Goal: Find specific page/section: Find specific page/section

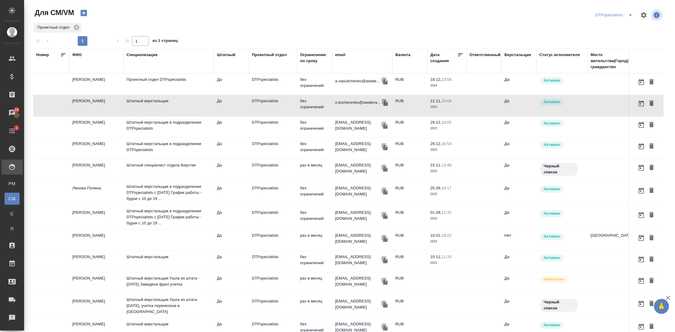
click at [76, 54] on div "ФИО" at bounding box center [76, 55] width 9 height 6
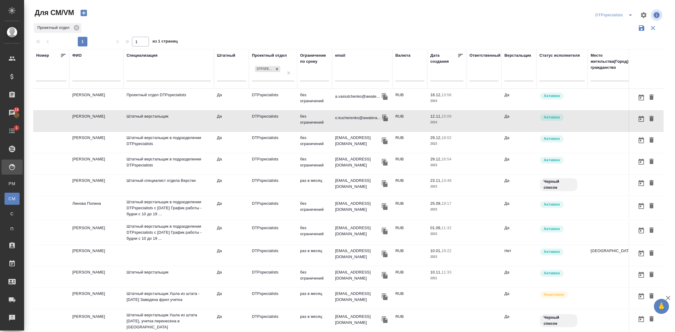
click at [92, 77] on input "text" at bounding box center [96, 78] width 48 height 8
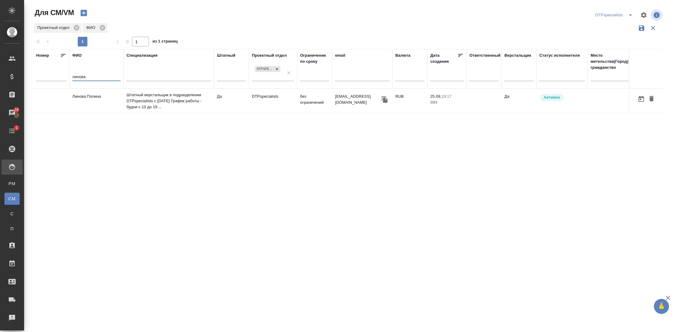
type input "линова"
click at [94, 108] on td "Линова Полина" at bounding box center [96, 100] width 54 height 21
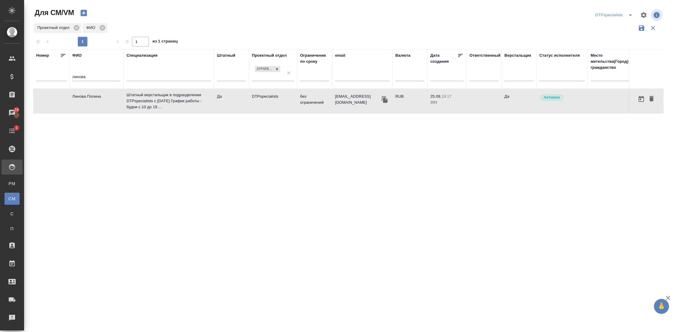
click at [94, 108] on td "Линова Полина" at bounding box center [96, 100] width 54 height 21
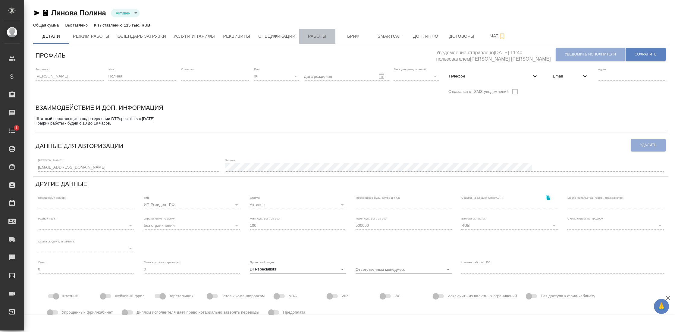
click at [321, 35] on span "Работы" at bounding box center [317, 37] width 29 height 8
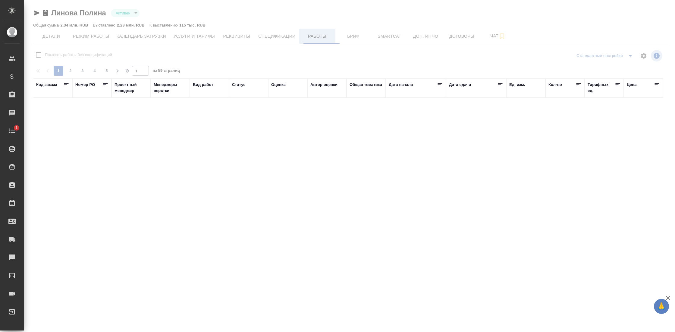
checkbox input "false"
